Goal: Check status

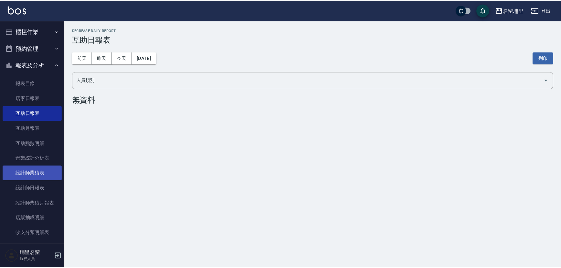
scroll to position [23, 0]
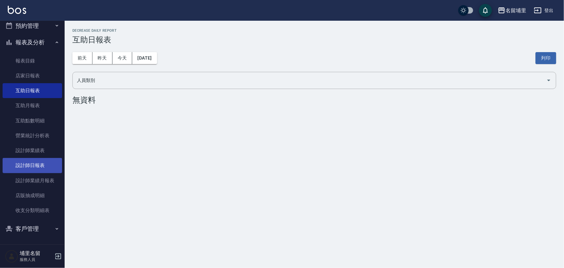
click at [48, 161] on link "設計師日報表" at bounding box center [32, 165] width 59 height 15
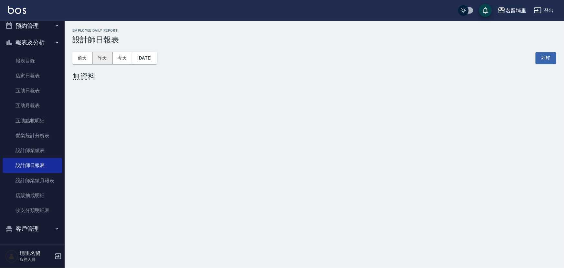
click at [106, 55] on button "昨天" at bounding box center [102, 58] width 20 height 12
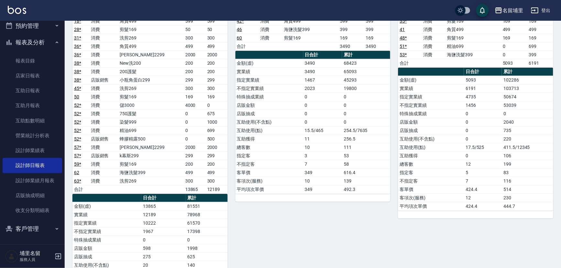
scroll to position [147, 0]
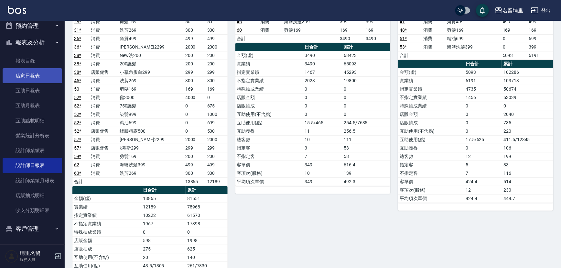
click at [51, 82] on link "店家日報表" at bounding box center [32, 75] width 59 height 15
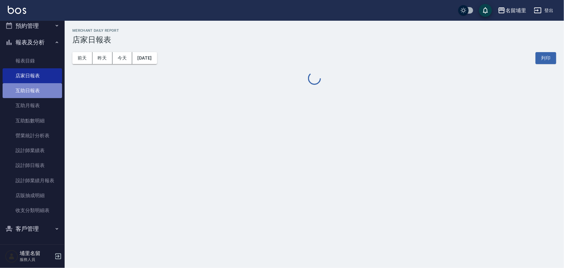
click at [53, 94] on link "互助日報表" at bounding box center [32, 90] width 59 height 15
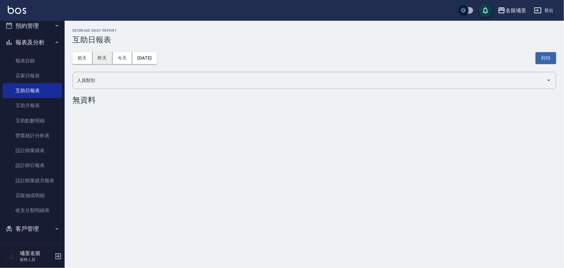
click at [111, 60] on button "昨天" at bounding box center [102, 58] width 20 height 12
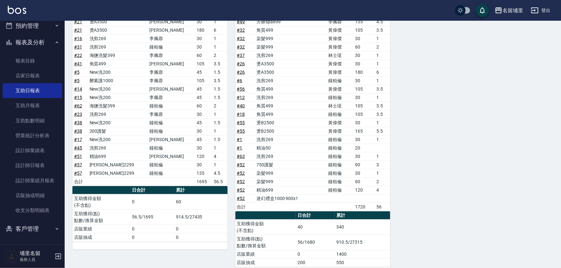
scroll to position [294, 0]
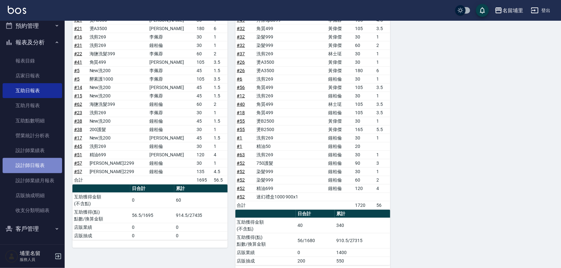
click at [52, 167] on link "設計師日報表" at bounding box center [32, 165] width 59 height 15
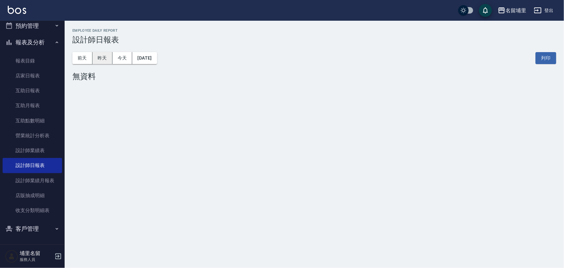
click at [103, 59] on button "昨天" at bounding box center [102, 58] width 20 height 12
